Goal: Check status: Check status

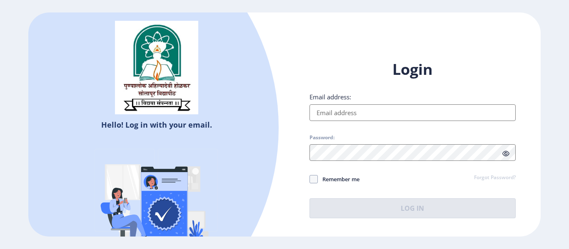
click at [344, 121] on input "Email address:" at bounding box center [412, 113] width 206 height 17
type input "[EMAIL_ADDRESS][DOMAIN_NAME]"
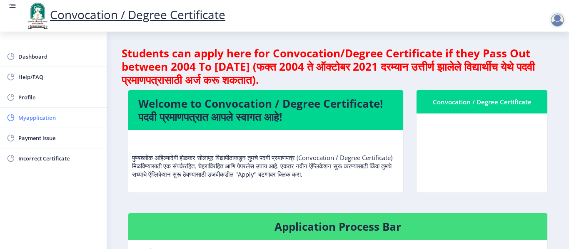
click at [45, 119] on span "Myapplication" at bounding box center [59, 118] width 82 height 10
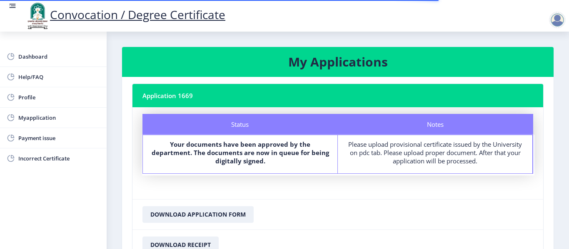
click at [263, 152] on b "Your documents have been approved by the department. The documents are now in q…" at bounding box center [240, 152] width 177 height 25
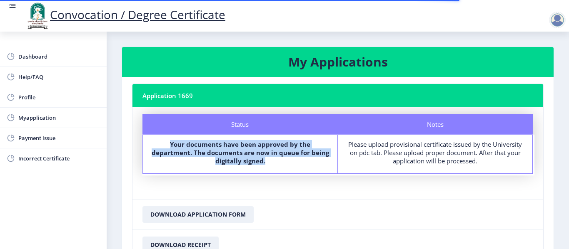
click at [263, 152] on b "Your documents have been approved by the department. The documents are now in q…" at bounding box center [240, 152] width 177 height 25
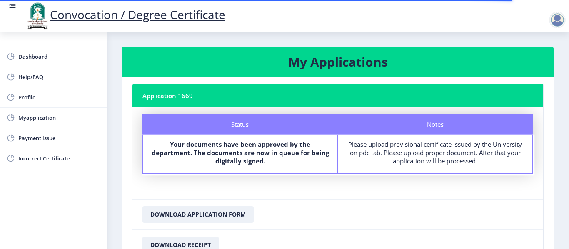
click at [263, 152] on b "Your documents have been approved by the department. The documents are now in q…" at bounding box center [240, 152] width 177 height 25
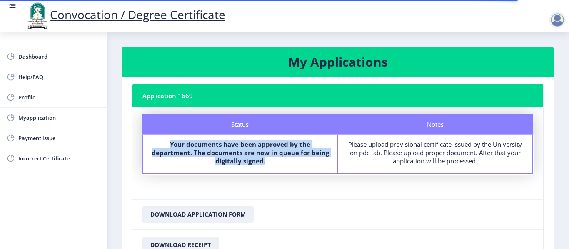
click at [263, 152] on b "Your documents have been approved by the department. The documents are now in q…" at bounding box center [240, 152] width 177 height 25
